Goal: Information Seeking & Learning: Learn about a topic

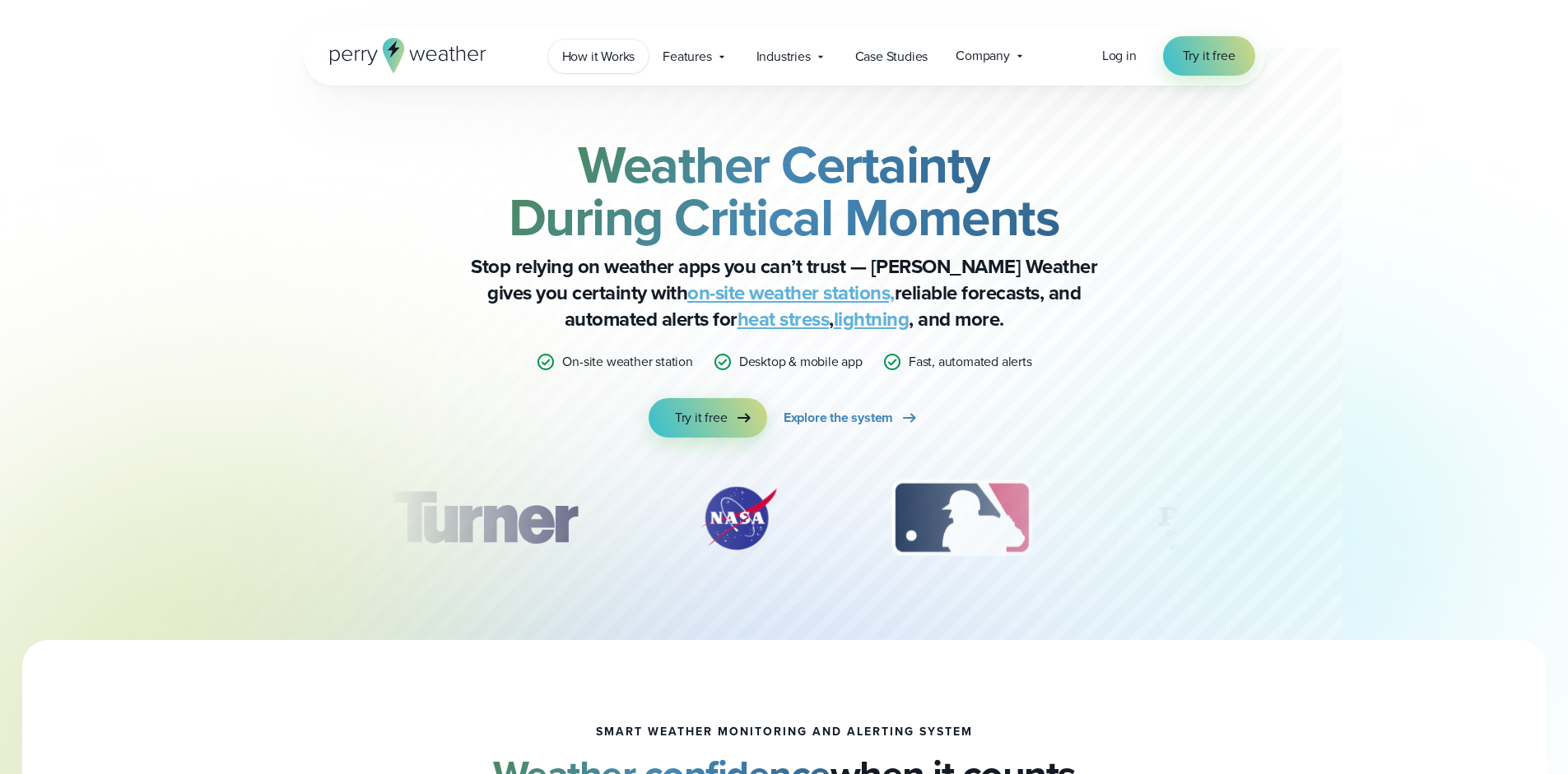
click at [581, 62] on span "How it Works" at bounding box center [598, 56] width 73 height 19
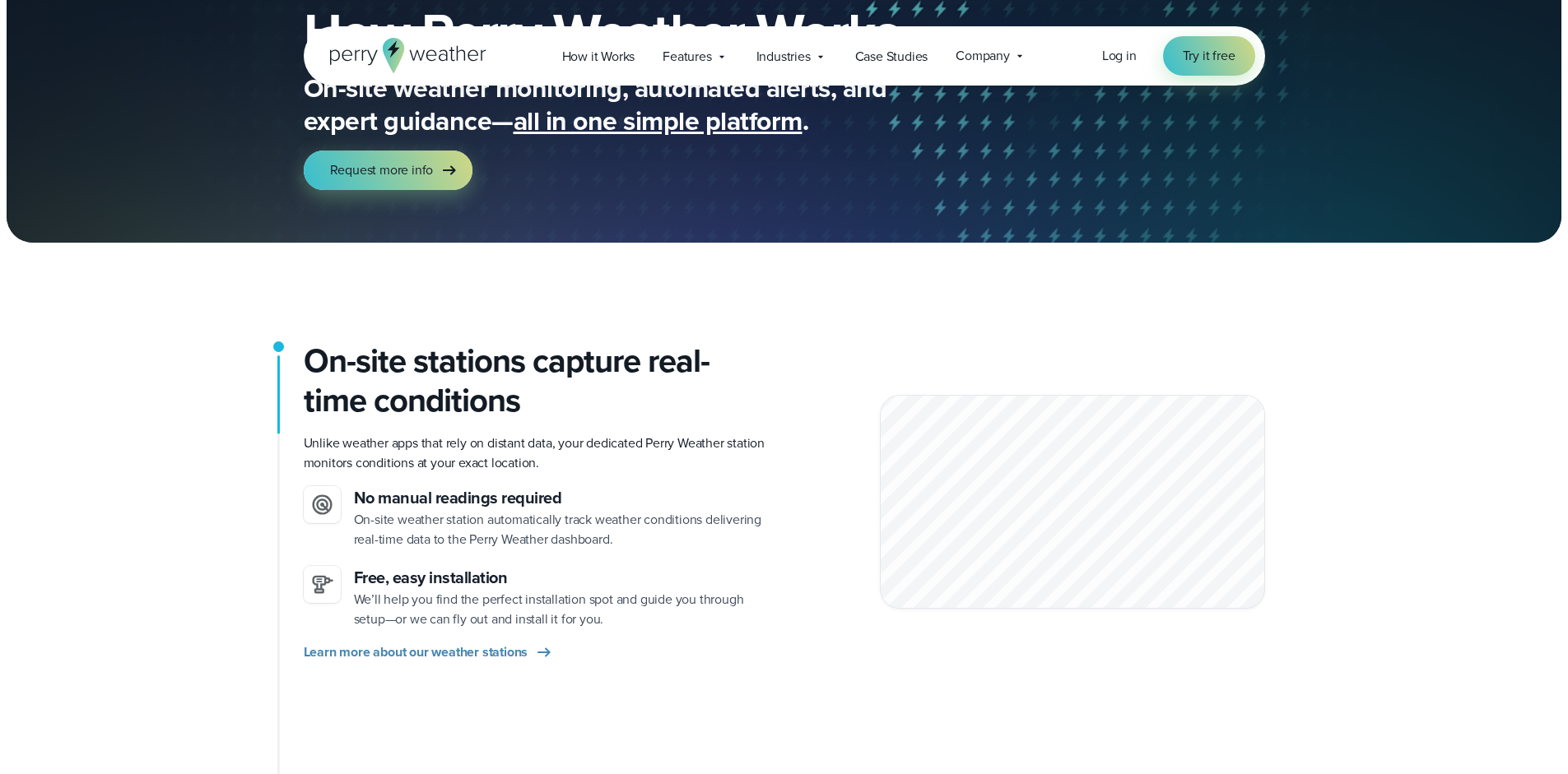
scroll to position [146, 0]
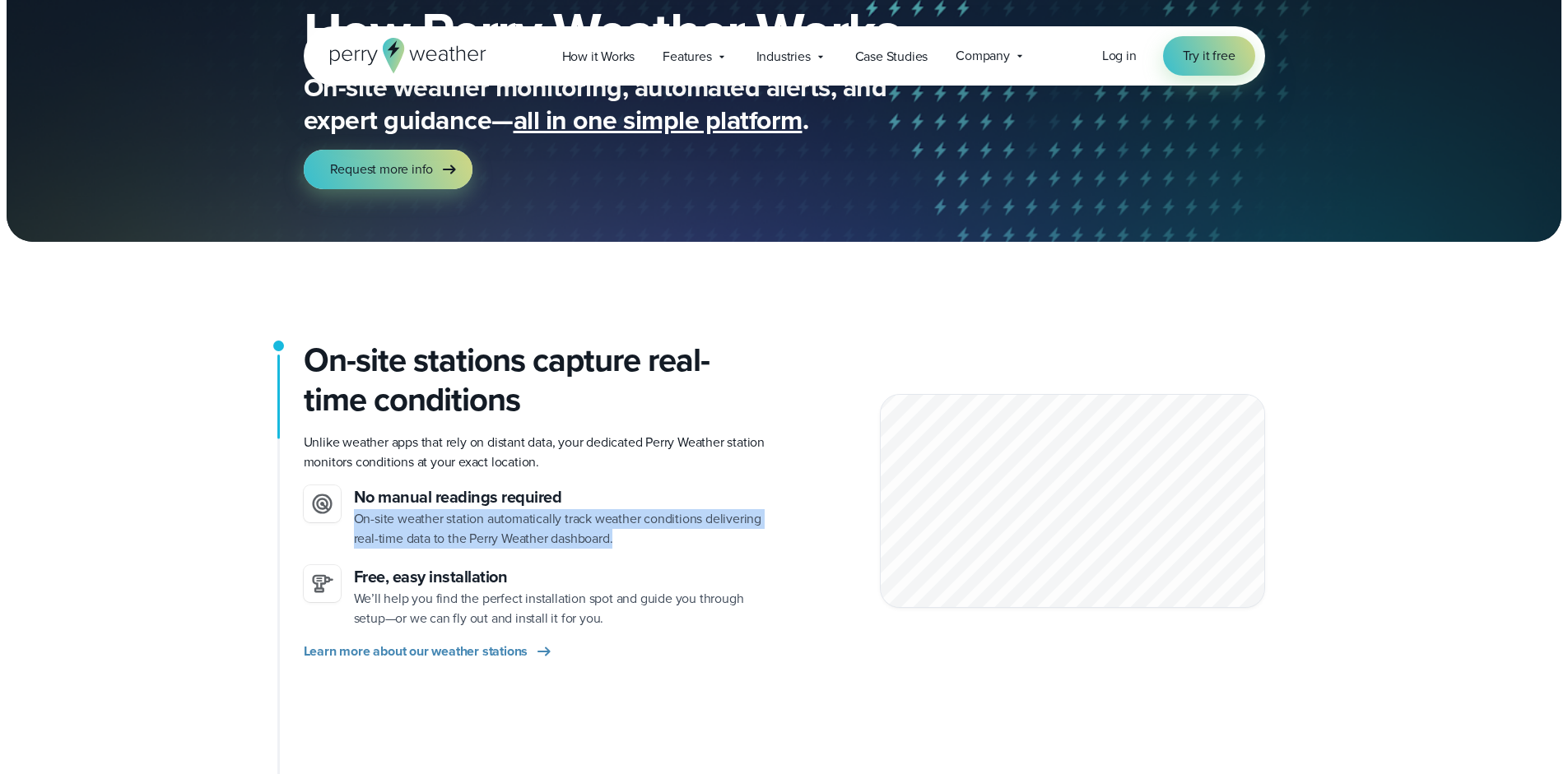
drag, startPoint x: 619, startPoint y: 542, endPoint x: 355, endPoint y: 519, distance: 265.0
click at [355, 519] on p "On-site weather station automatically track weather conditions delivering real-…" at bounding box center [563, 528] width 418 height 40
copy p "On-site weather station automatically track weather conditions delivering real-…"
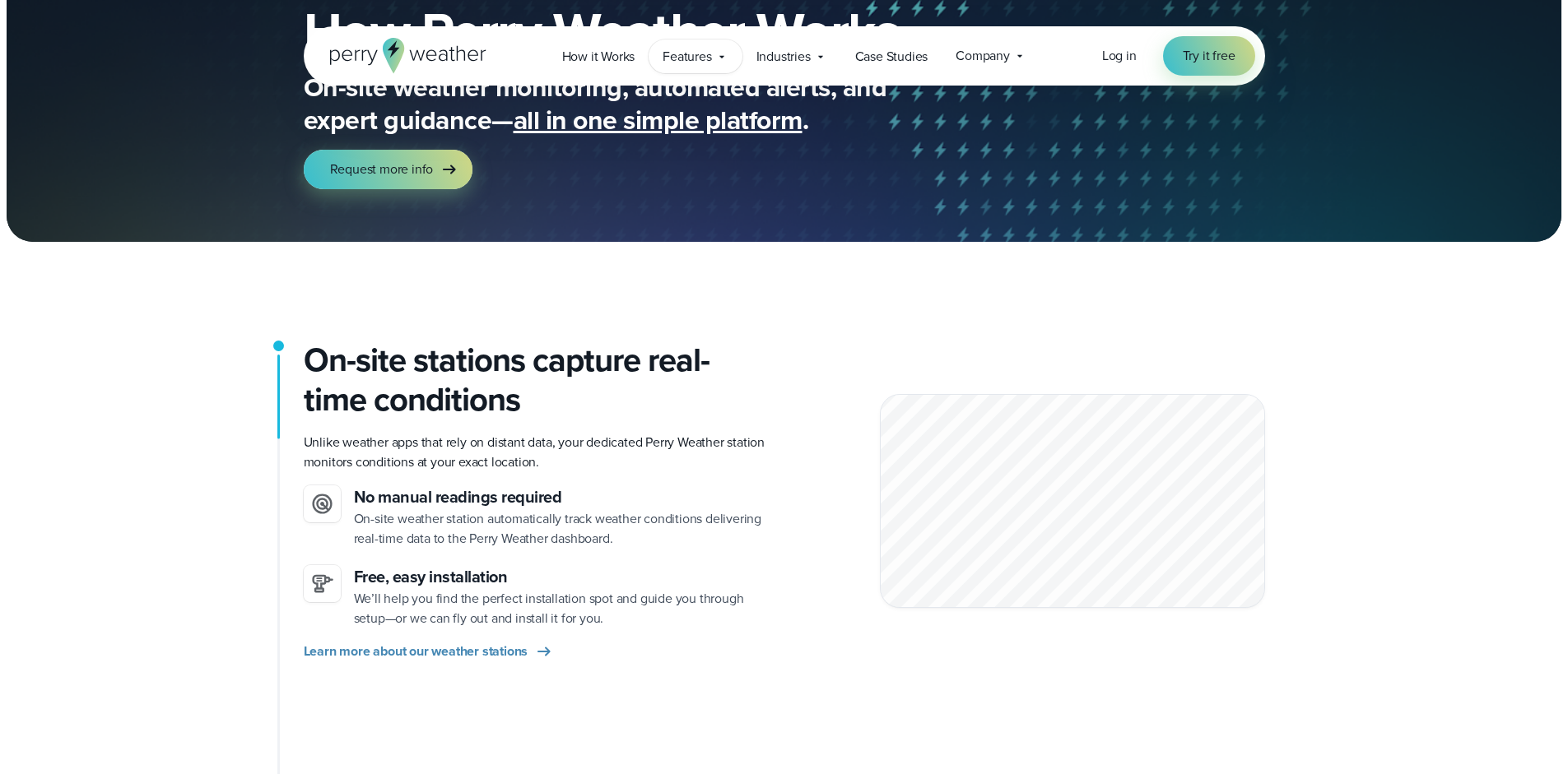
click at [680, 59] on span "Features" at bounding box center [686, 56] width 48 height 19
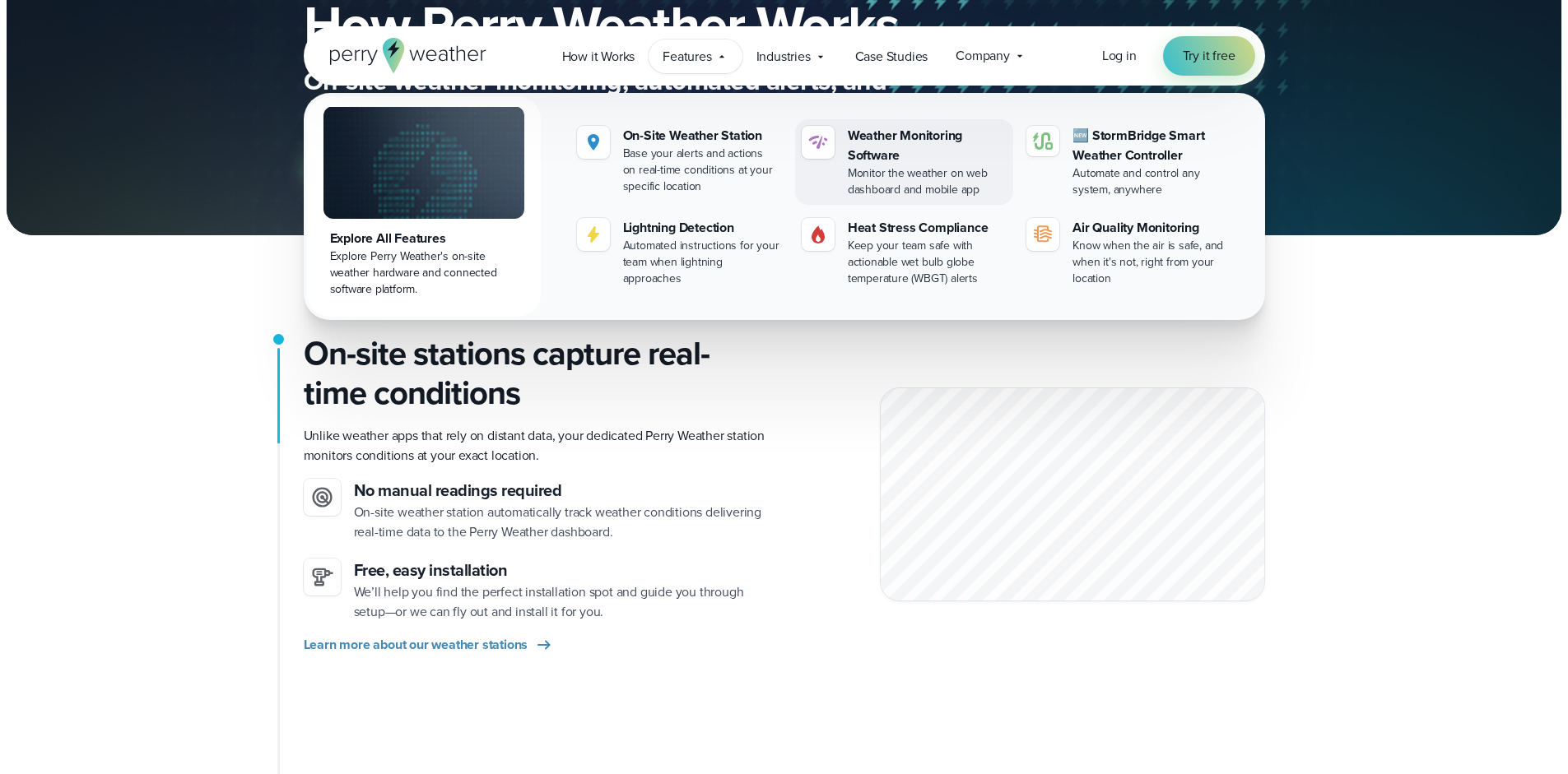
scroll to position [157, 0]
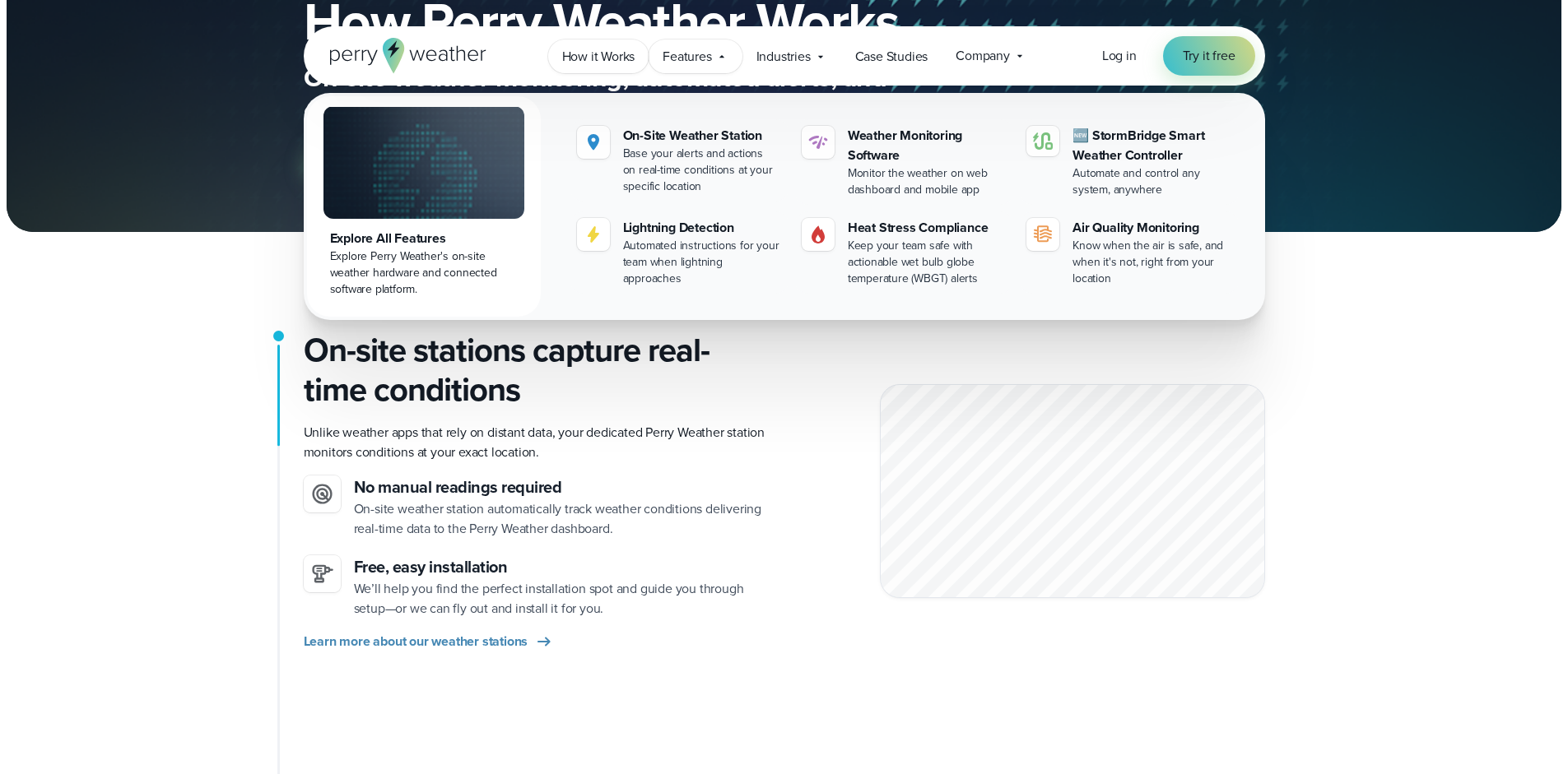
click at [630, 63] on span "How it Works" at bounding box center [598, 56] width 73 height 19
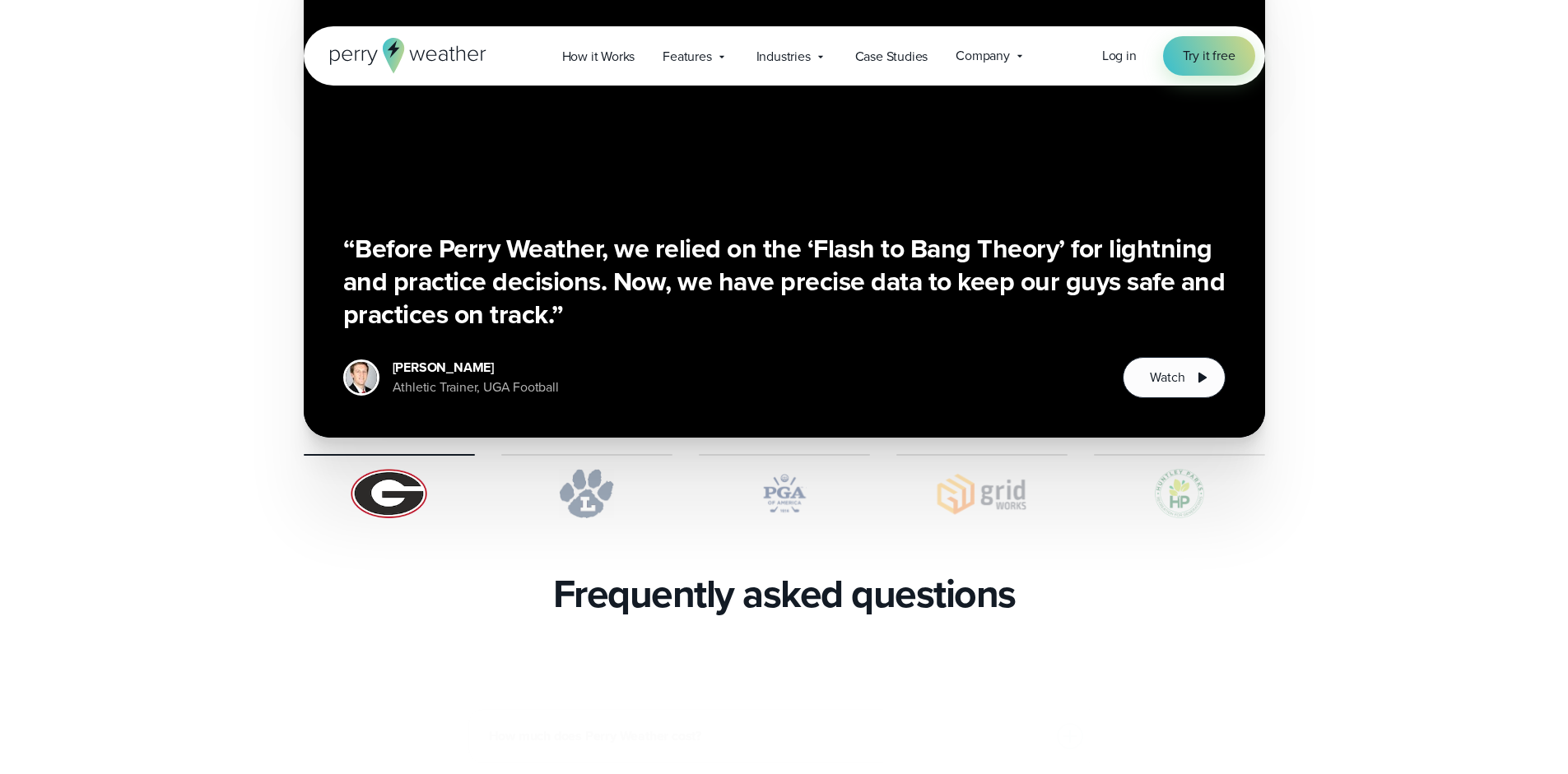
scroll to position [3148, 0]
